Goal: Navigation & Orientation: Find specific page/section

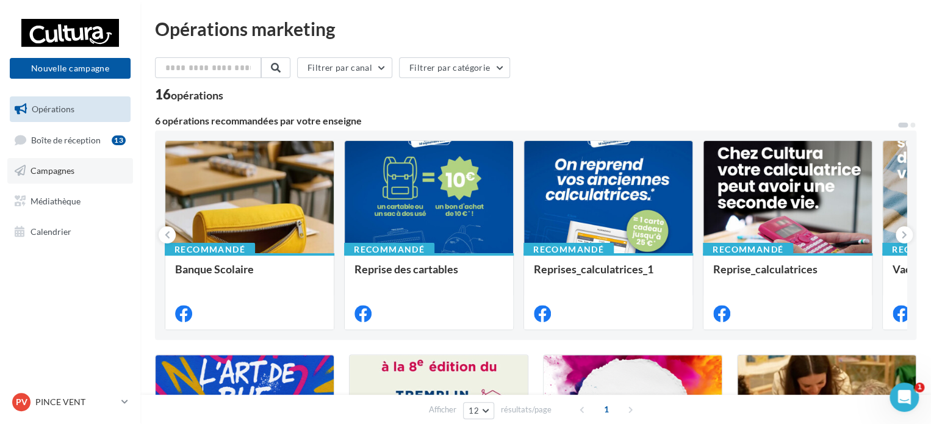
click at [90, 170] on link "Campagnes" at bounding box center [70, 171] width 126 height 26
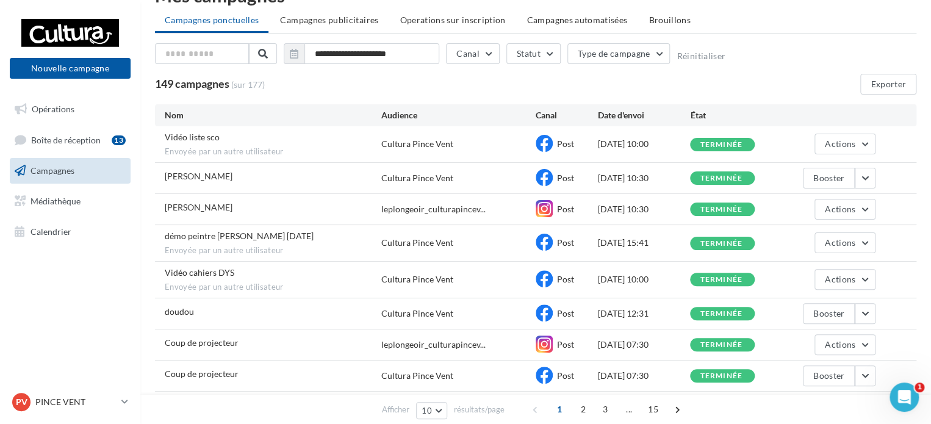
scroll to position [61, 0]
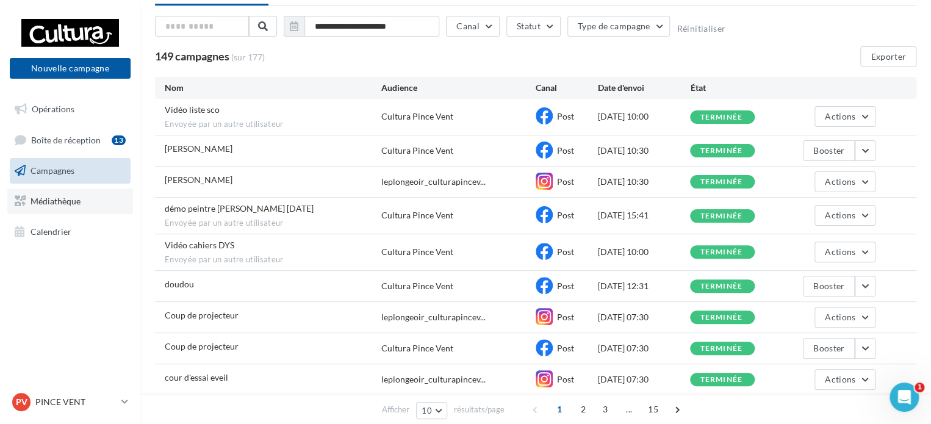
click at [65, 199] on span "Médiathèque" at bounding box center [55, 201] width 50 height 10
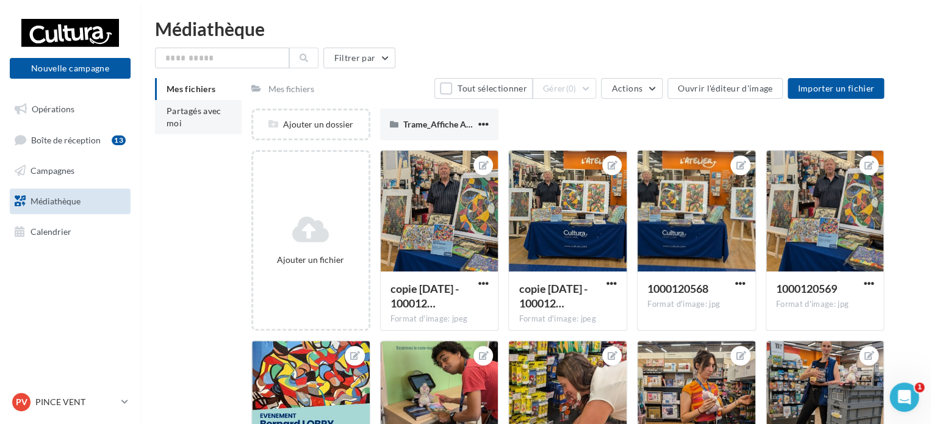
click at [198, 112] on span "Partagés avec moi" at bounding box center [194, 117] width 55 height 23
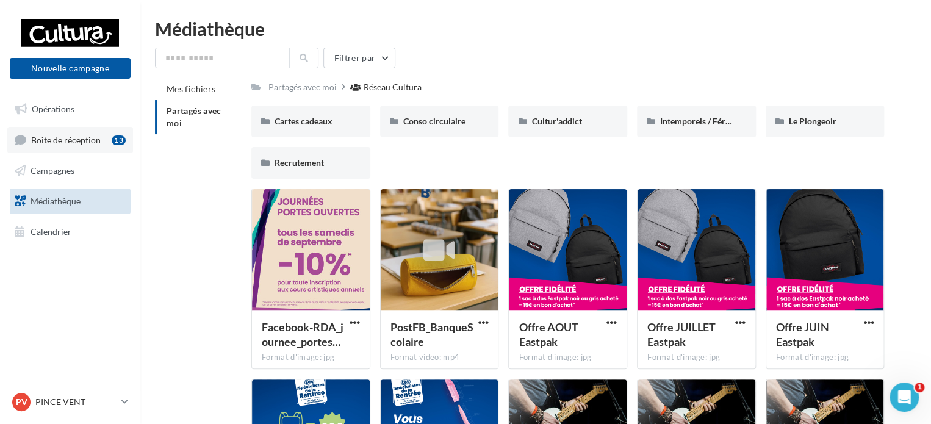
click at [73, 136] on span "Boîte de réception" at bounding box center [66, 139] width 70 height 10
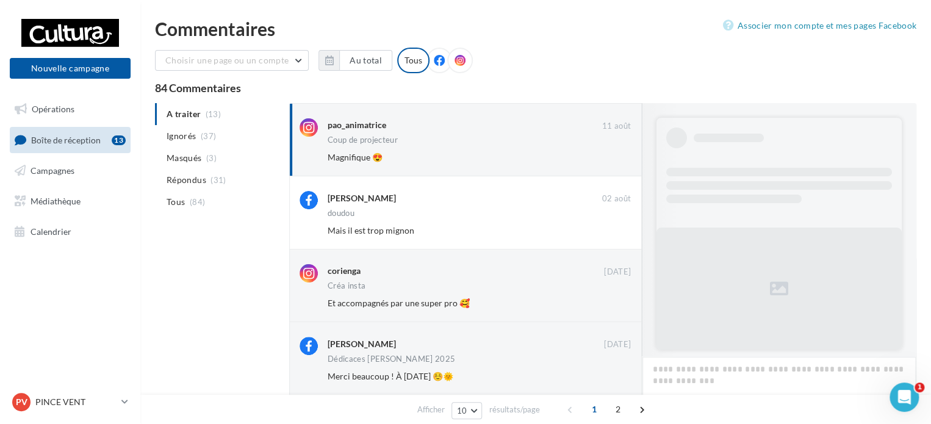
scroll to position [391, 0]
